Goal: Find specific page/section: Find specific page/section

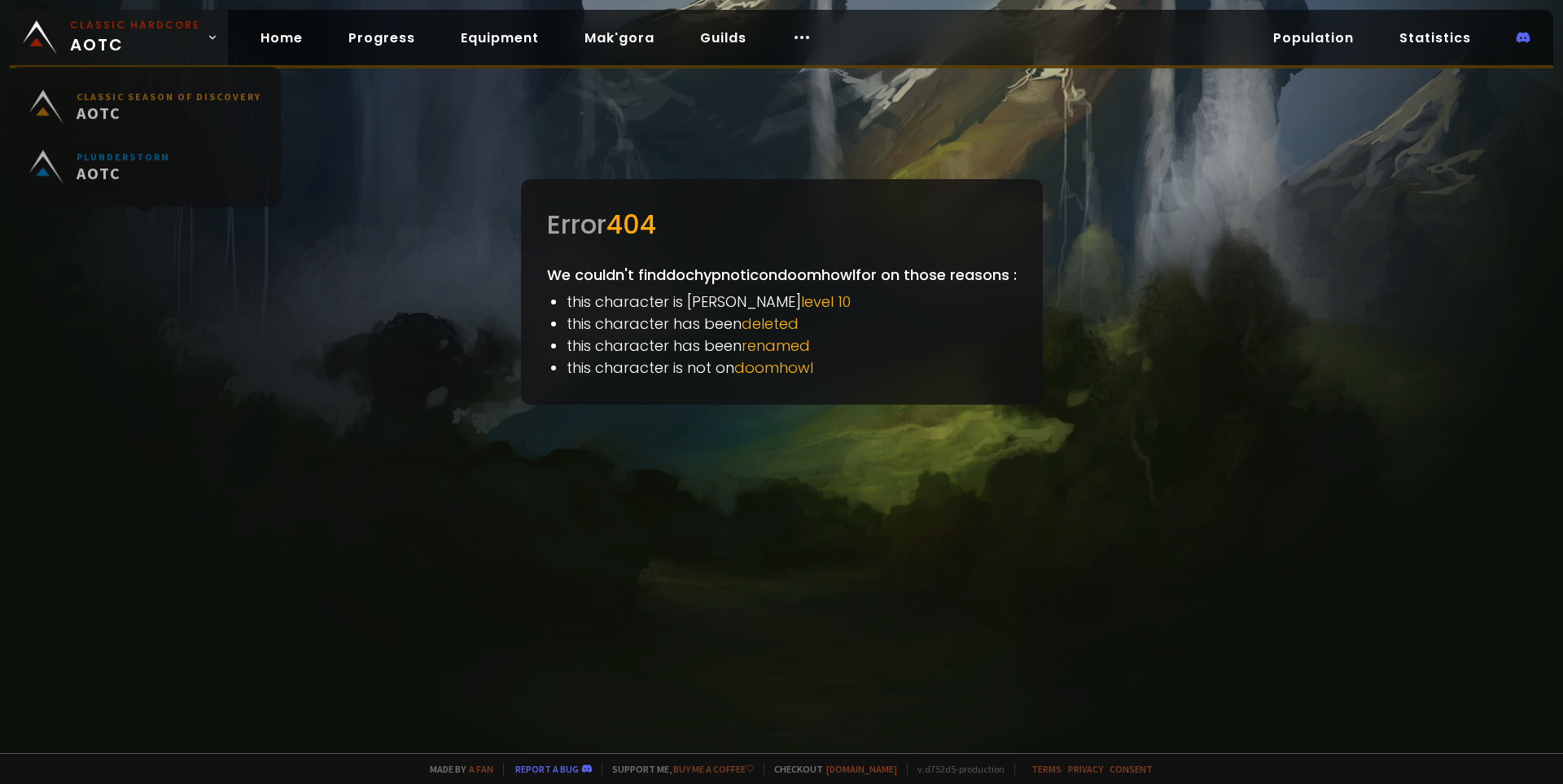
click at [87, 37] on span "Classic Hardcore AOTC" at bounding box center [134, 37] width 130 height 39
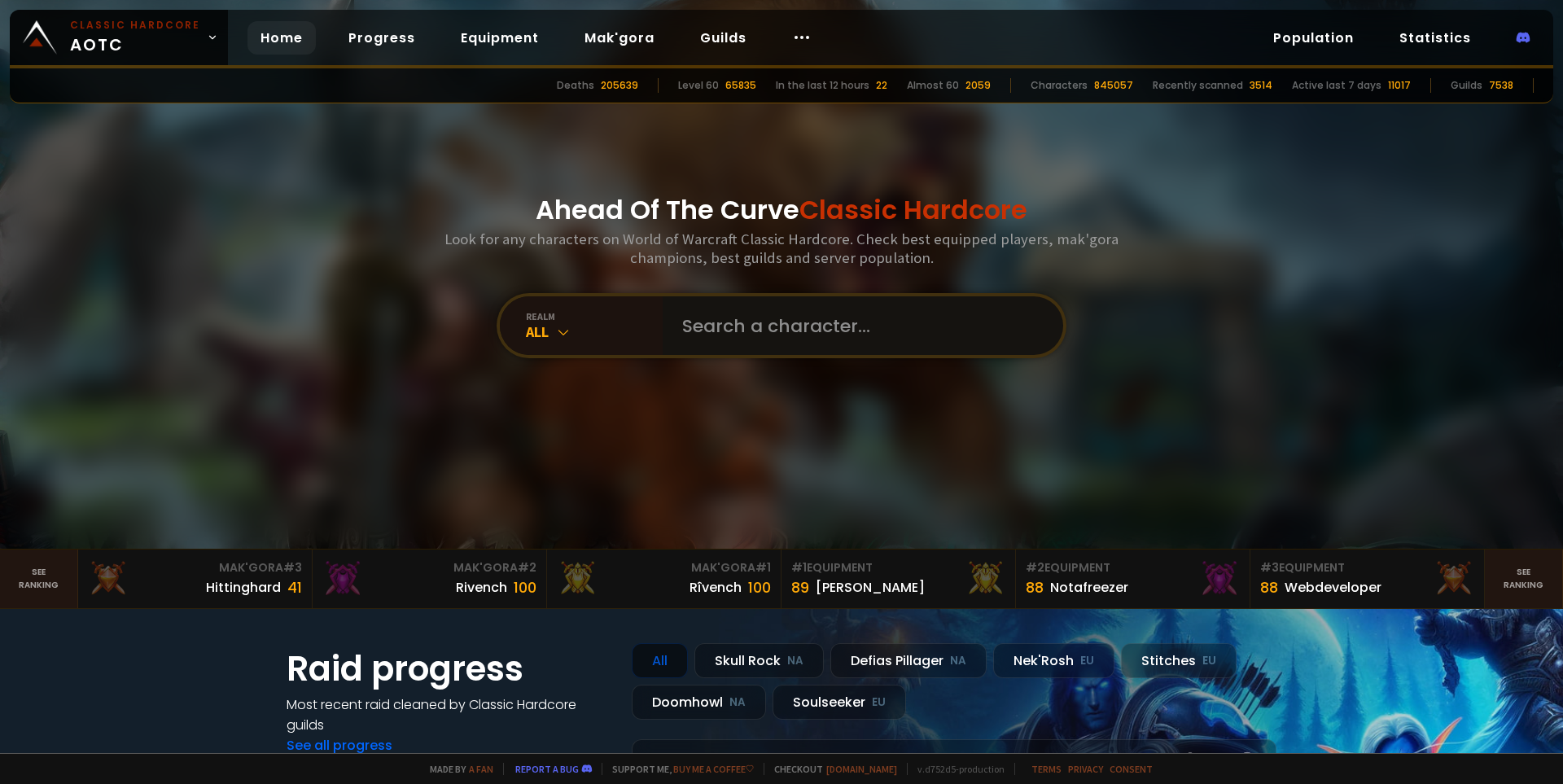
click at [778, 323] on input "text" at bounding box center [858, 325] width 371 height 59
type input "allayana"
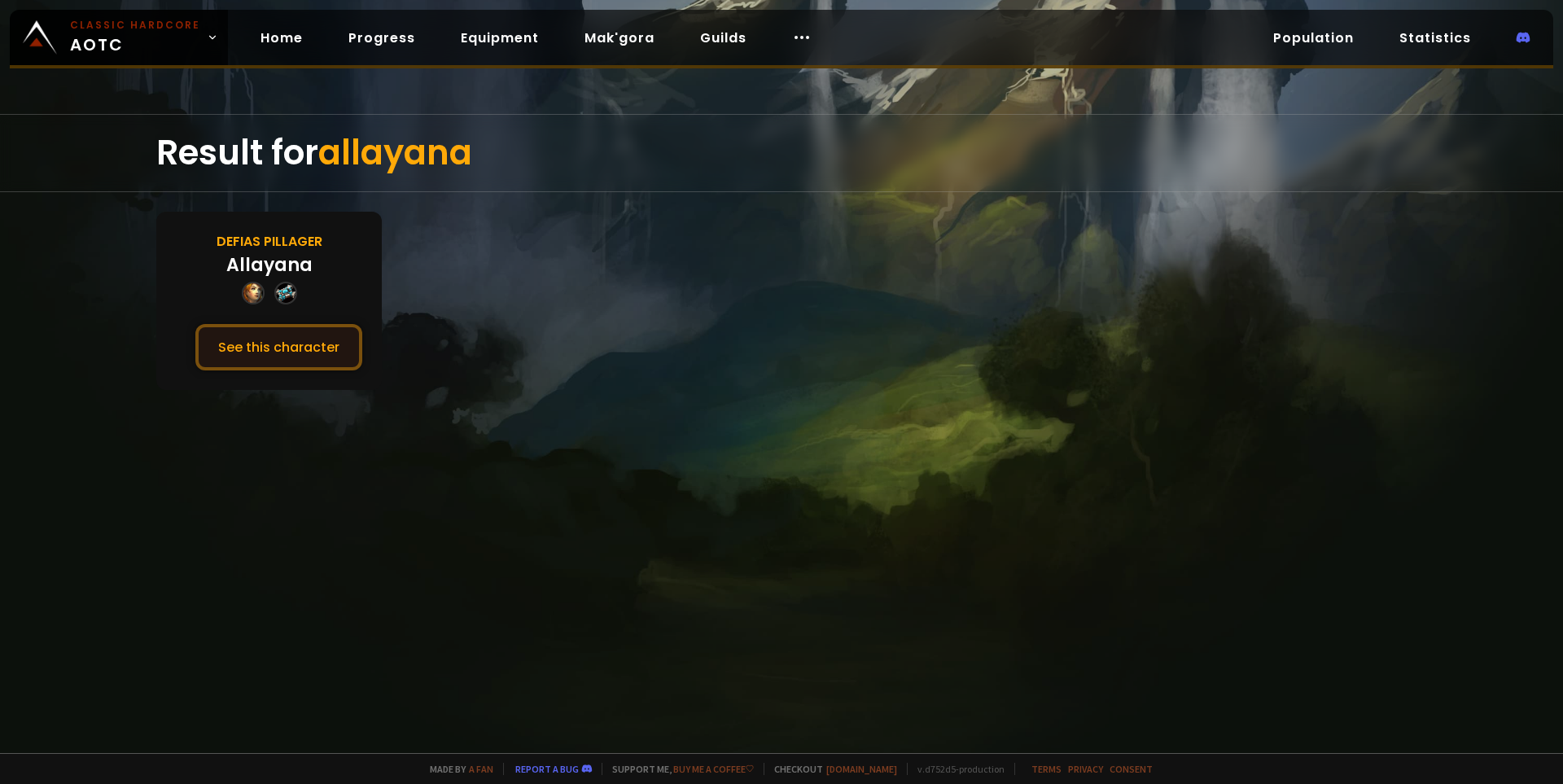
click at [312, 350] on button "See this character" at bounding box center [279, 347] width 167 height 46
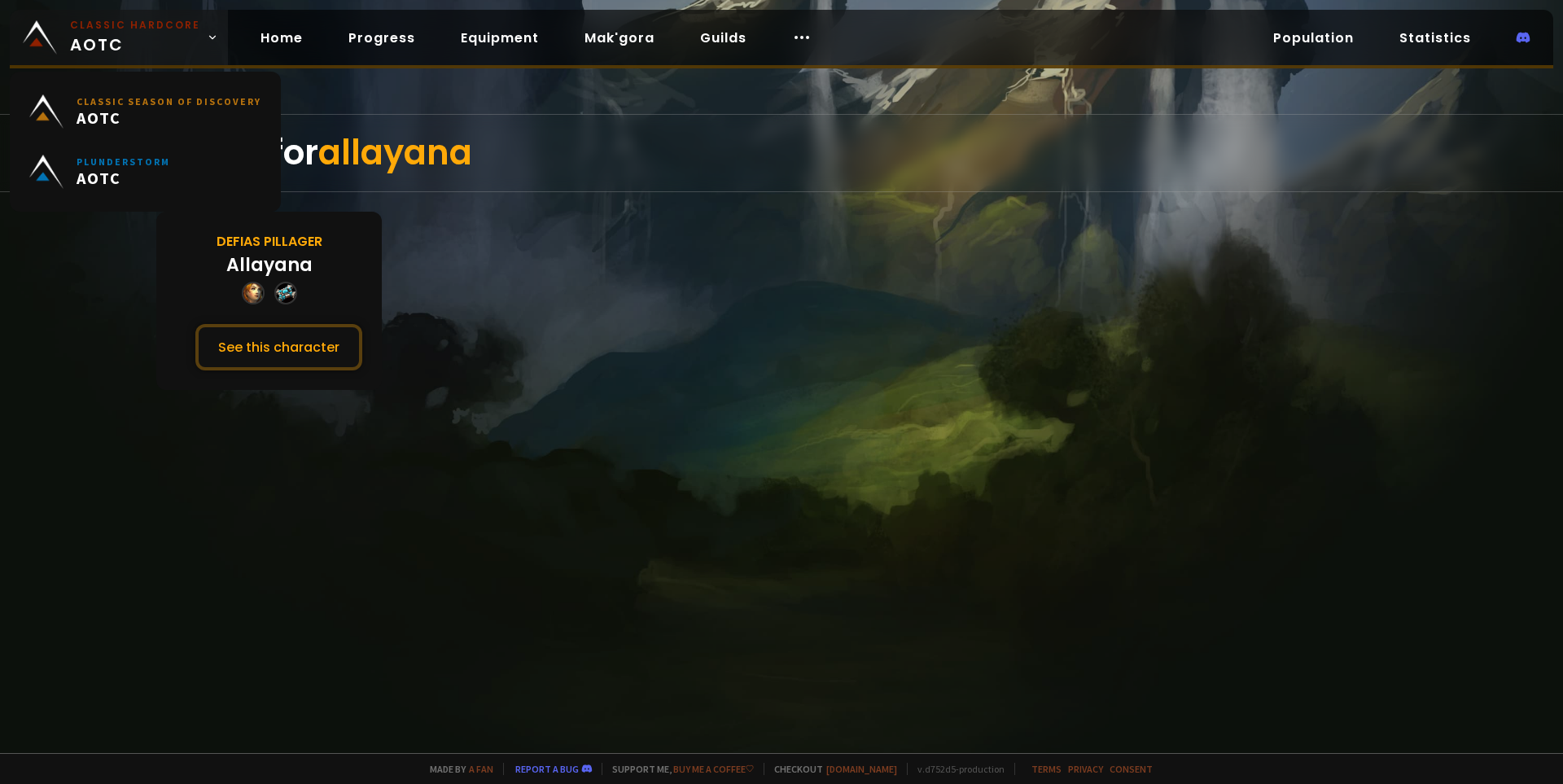
click at [119, 27] on small "Classic Hardcore" at bounding box center [134, 26] width 130 height 15
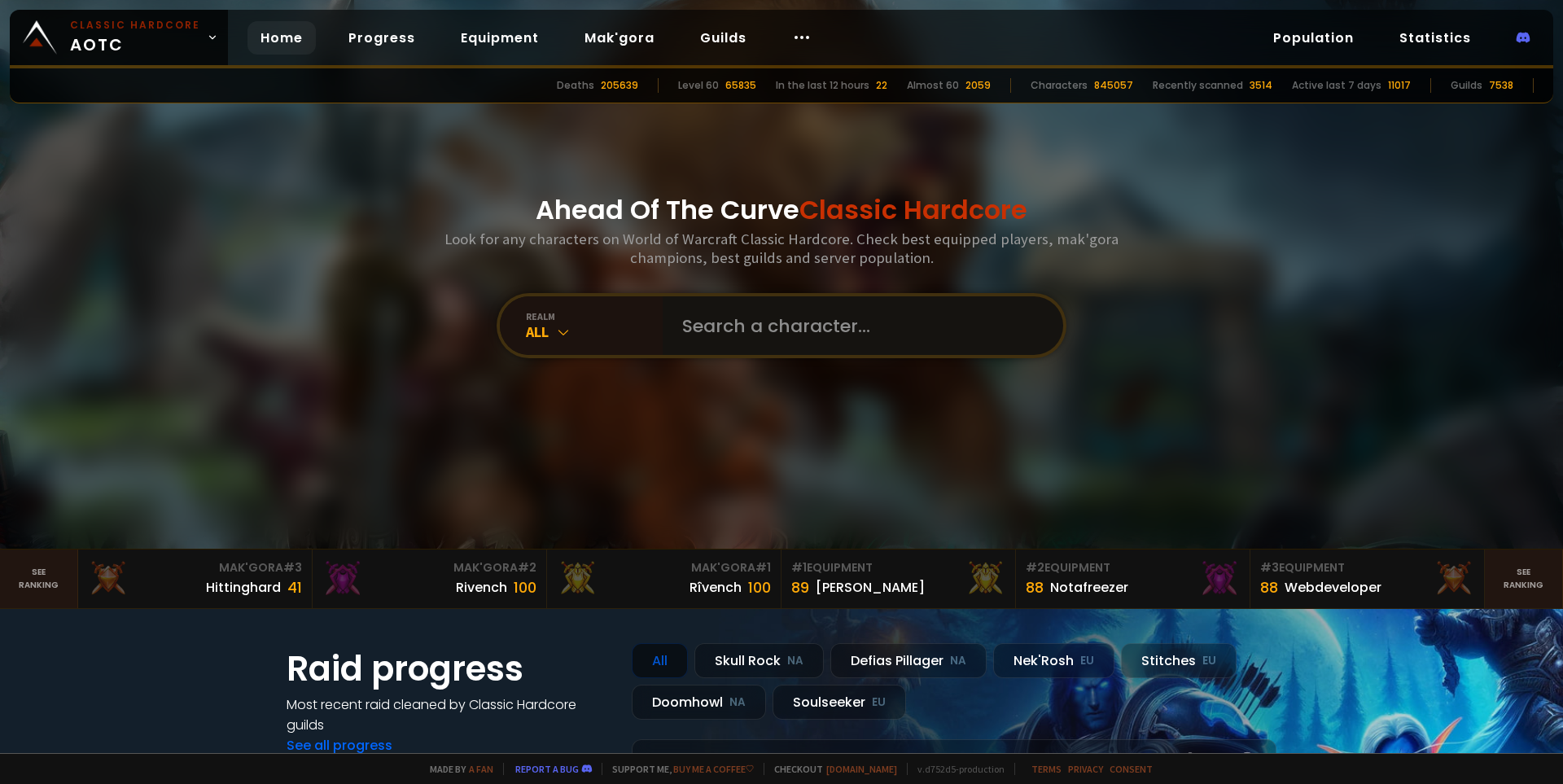
click at [791, 331] on input "text" at bounding box center [858, 325] width 371 height 59
type input "[PERSON_NAME]"
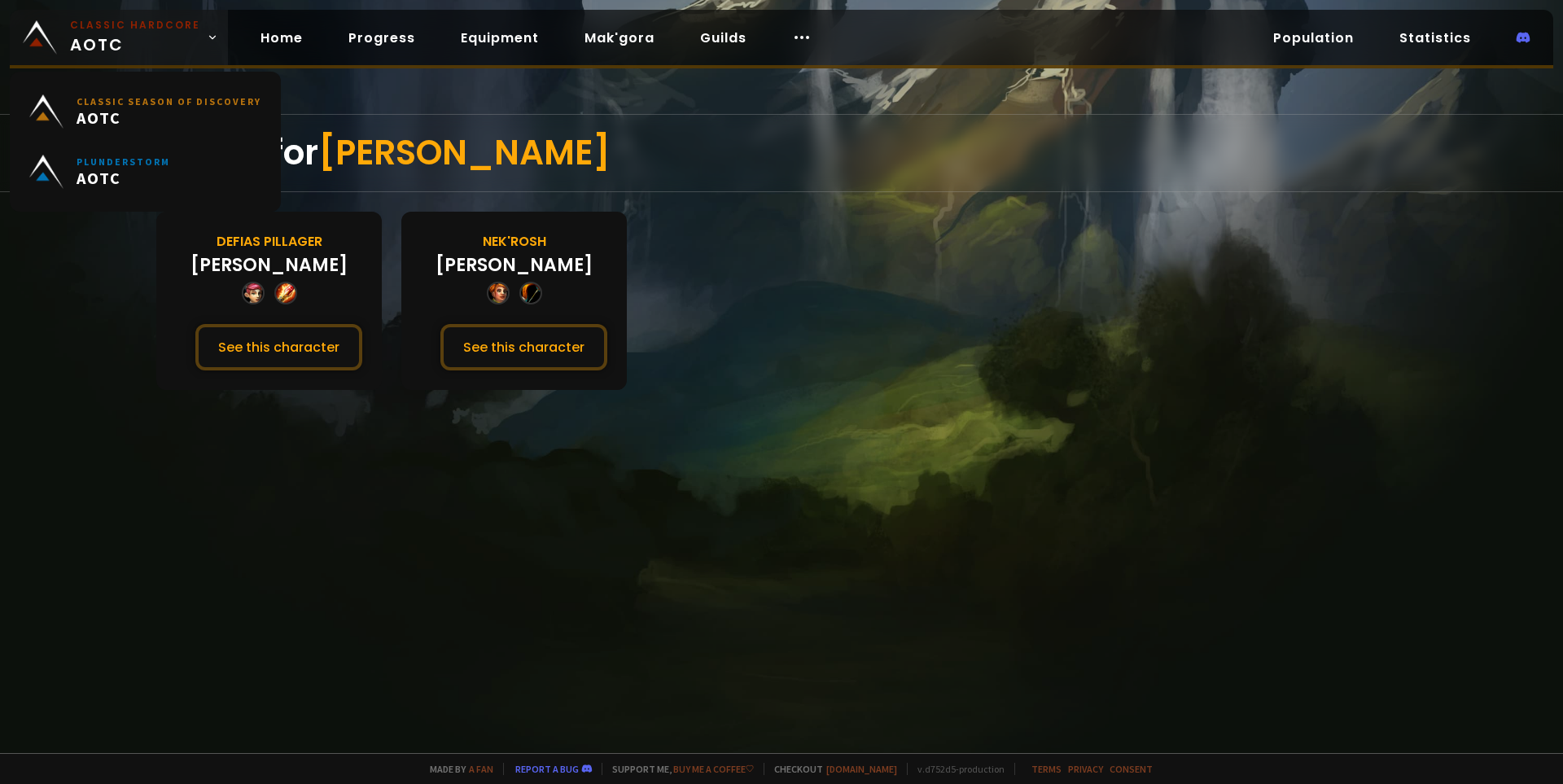
click at [114, 35] on span "Classic Hardcore AOTC" at bounding box center [134, 37] width 130 height 39
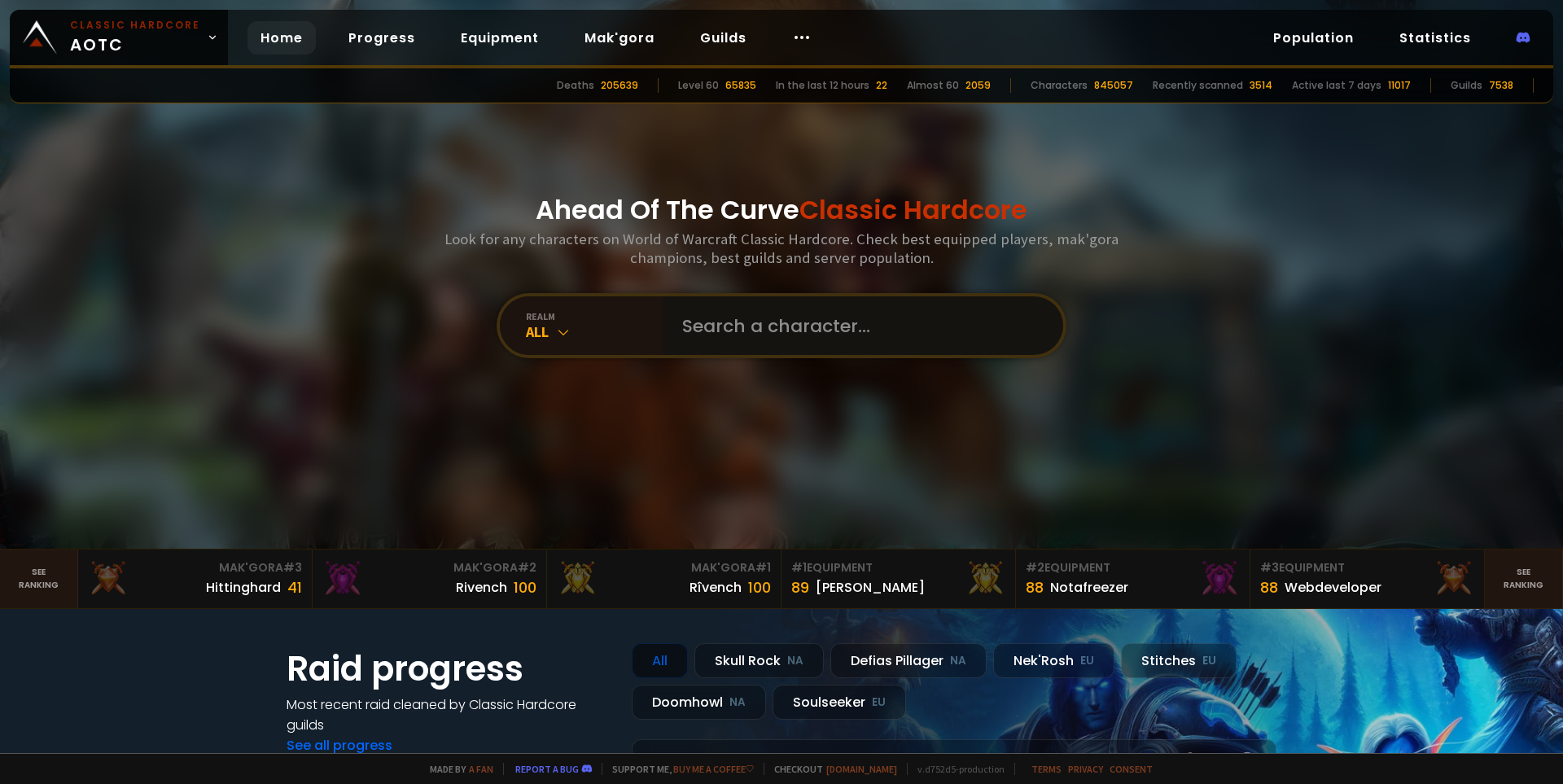
click at [884, 331] on input "text" at bounding box center [858, 325] width 371 height 59
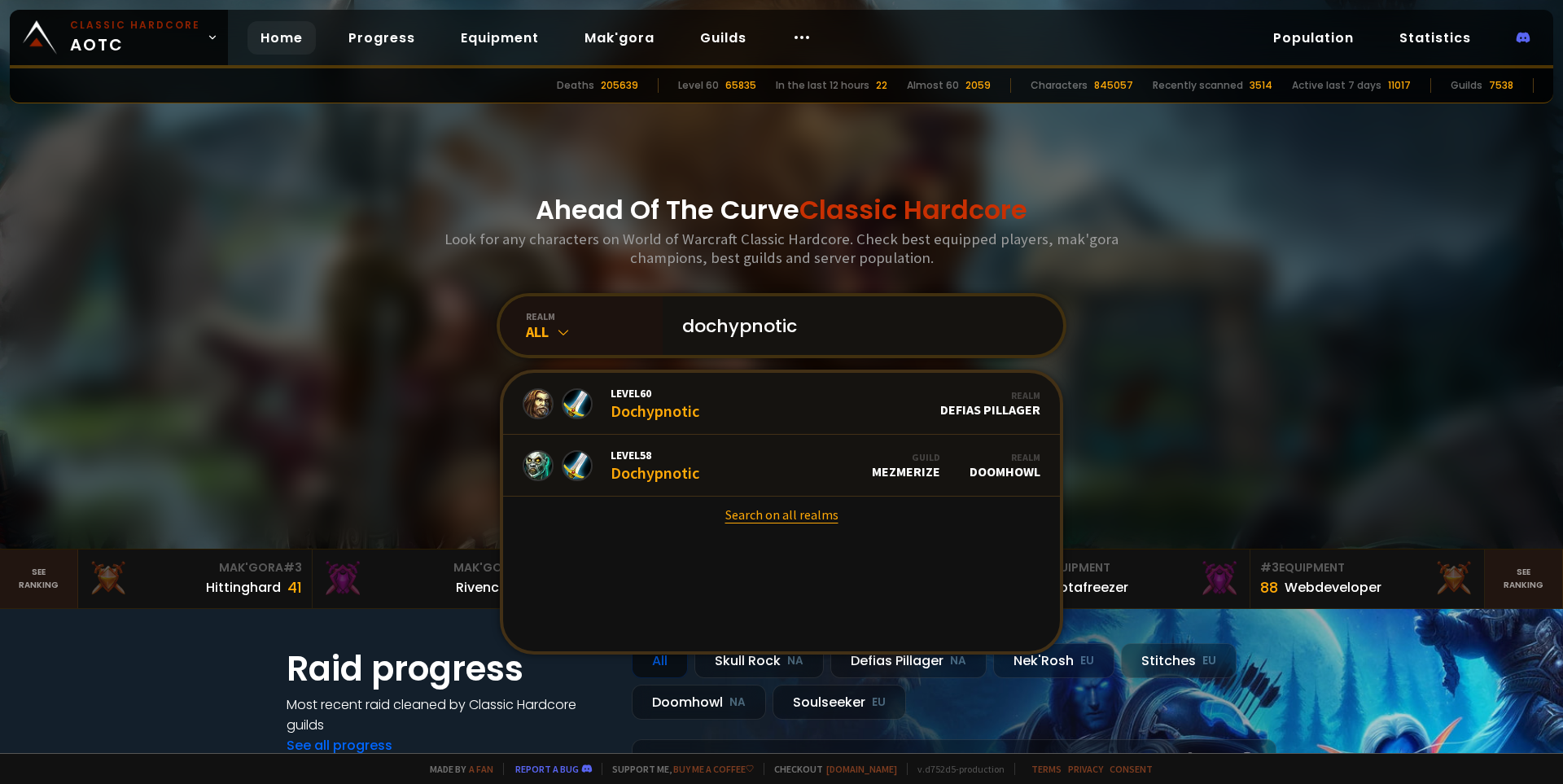
type input "dochypnotic"
click at [769, 520] on link "Search on all realms" at bounding box center [782, 514] width 557 height 36
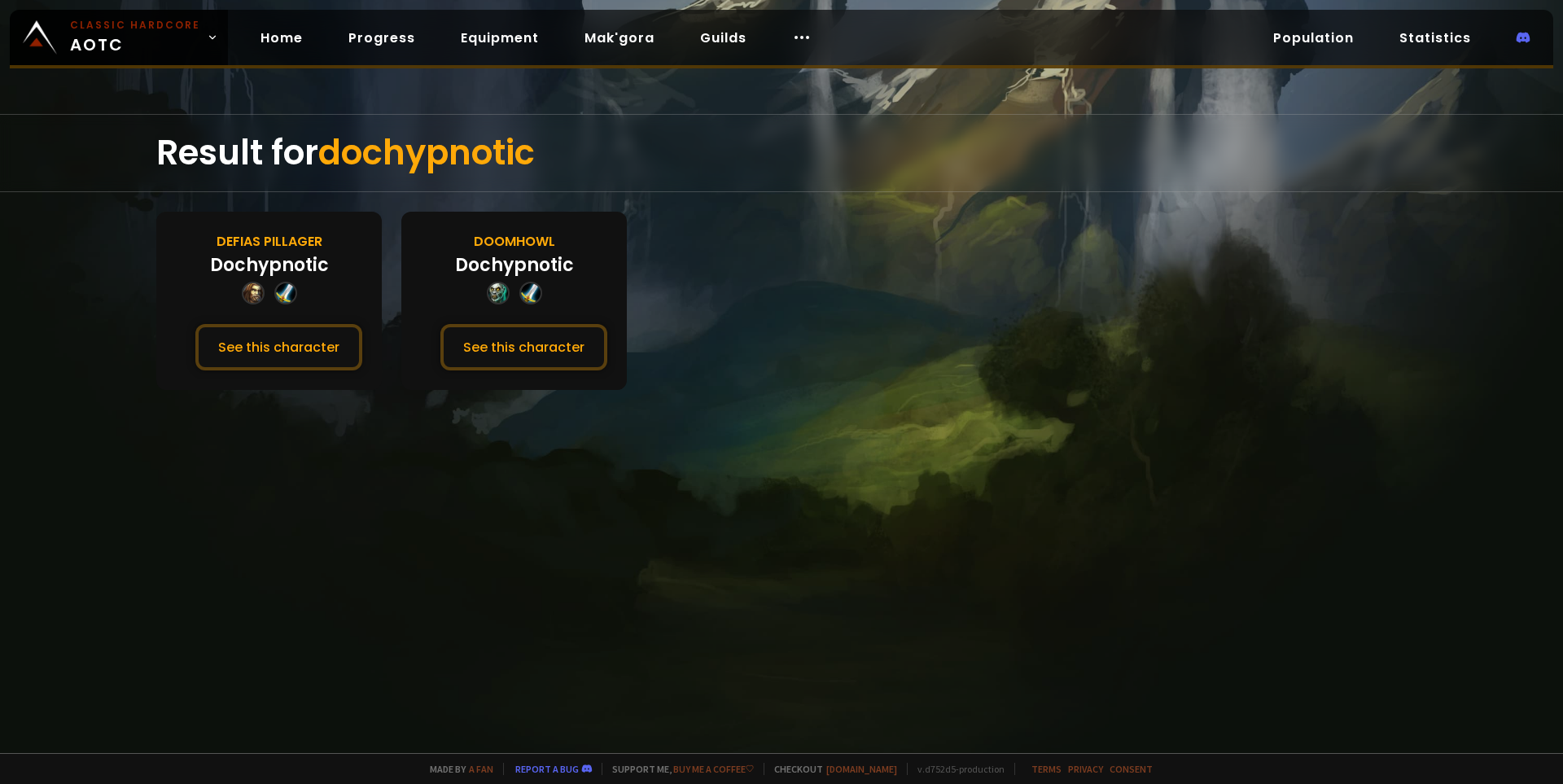
click at [527, 238] on div "Doomhowl" at bounding box center [515, 241] width 81 height 21
